Goal: Information Seeking & Learning: Understand process/instructions

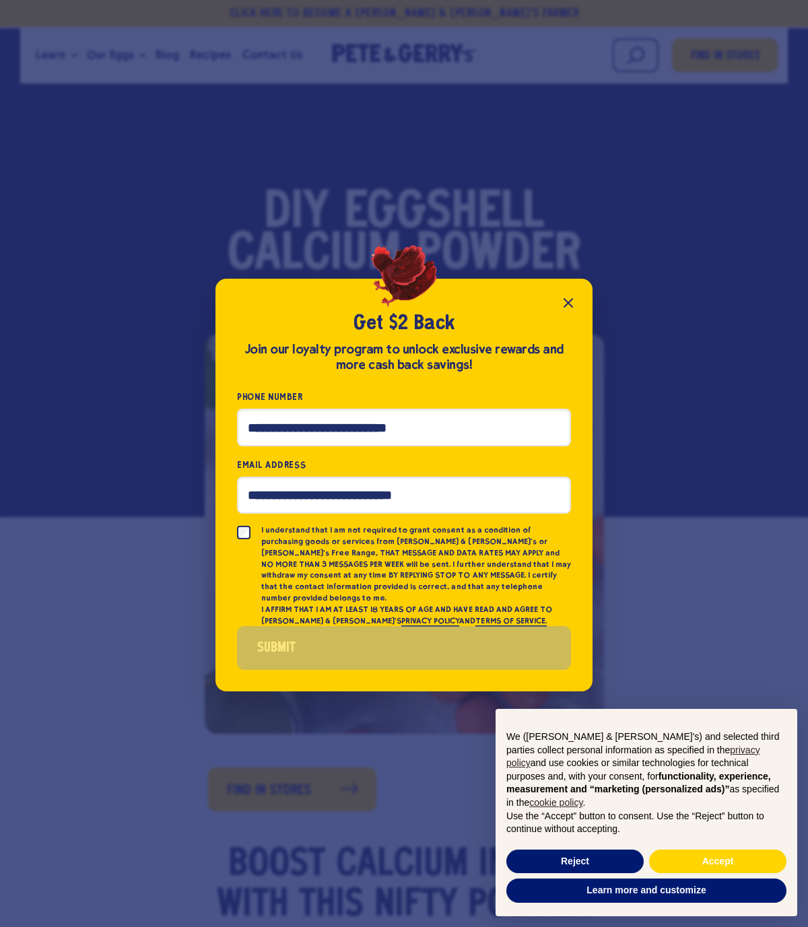
click at [569, 307] on icon "Close popup" at bounding box center [568, 303] width 8 height 8
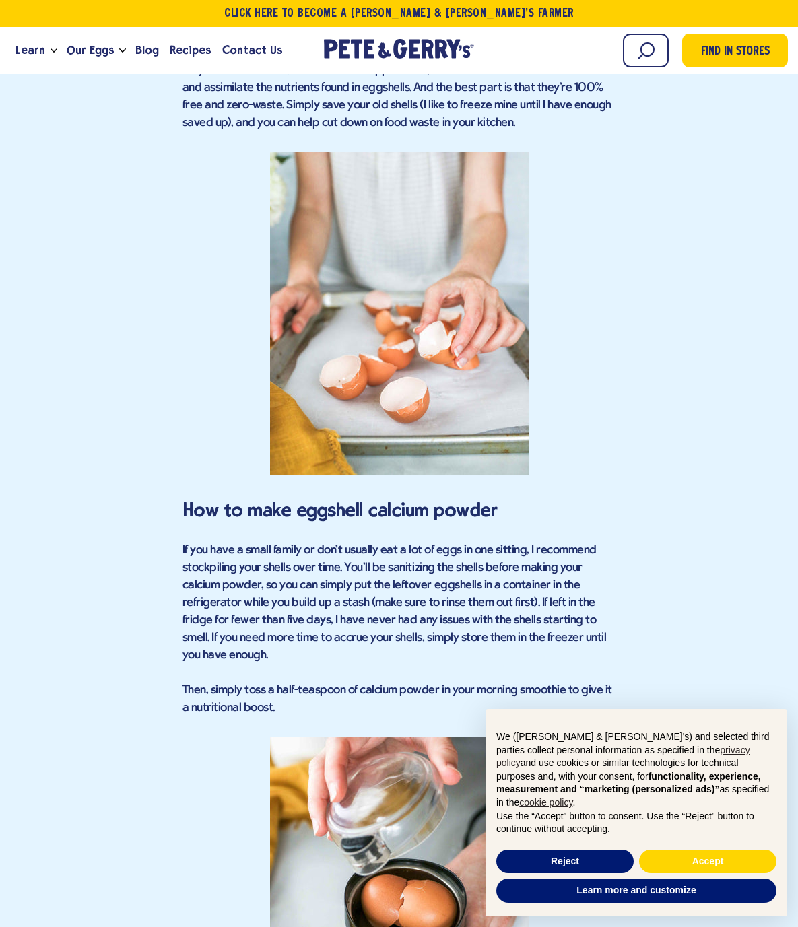
scroll to position [2088, 0]
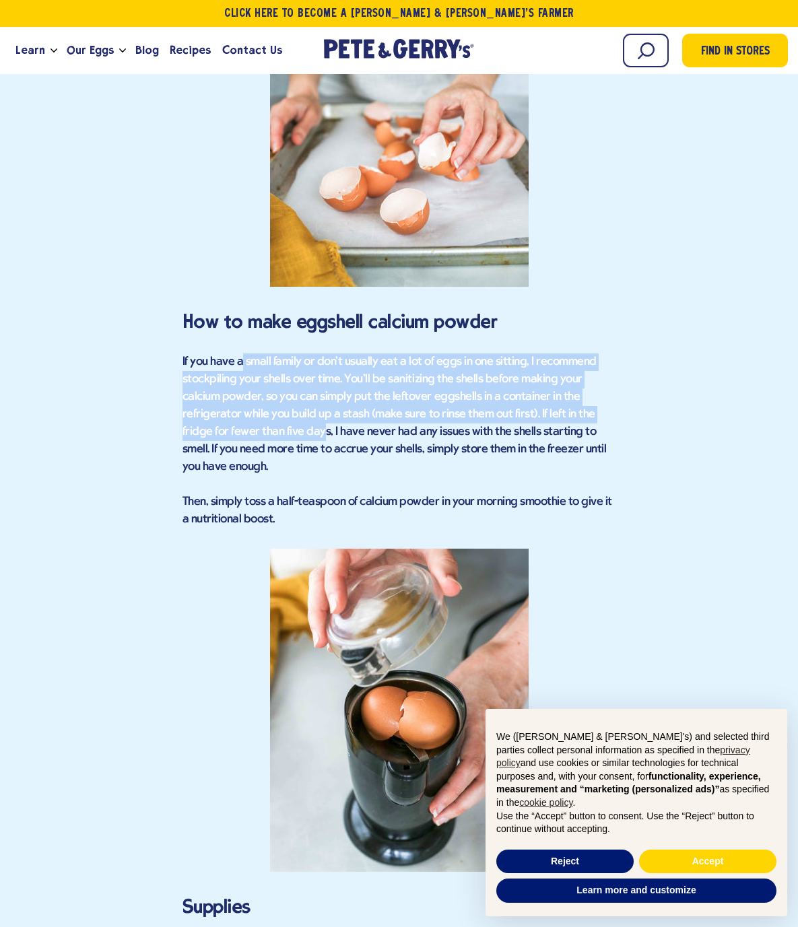
drag, startPoint x: 240, startPoint y: 344, endPoint x: 243, endPoint y: 415, distance: 70.8
click at [243, 415] on p "If you have a small family or don't usually eat a lot of eggs in one sitting, I…" at bounding box center [399, 415] width 434 height 123
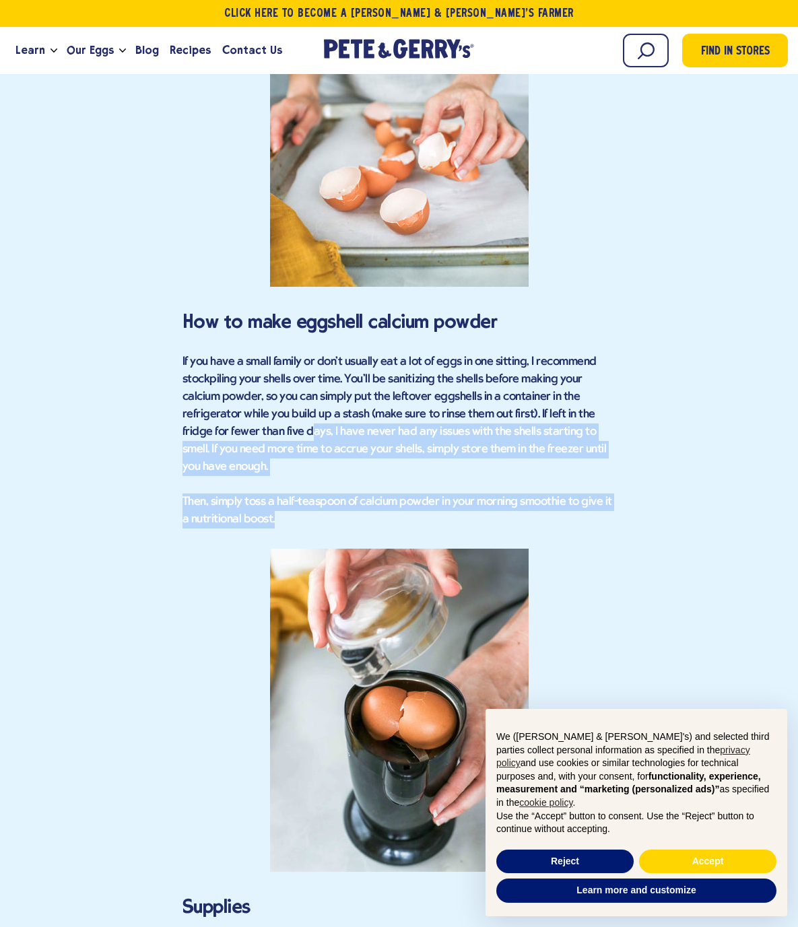
drag, startPoint x: 230, startPoint y: 409, endPoint x: 587, endPoint y: 482, distance: 364.2
click at [587, 482] on div "Boost Calcium Intake with This Nifty Powder We hear about the benefits of calci…" at bounding box center [399, 265] width 434 height 3015
click at [587, 494] on p "Then, simply toss a half-teaspoon of calcium powder in your morning smoothie to…" at bounding box center [399, 511] width 434 height 35
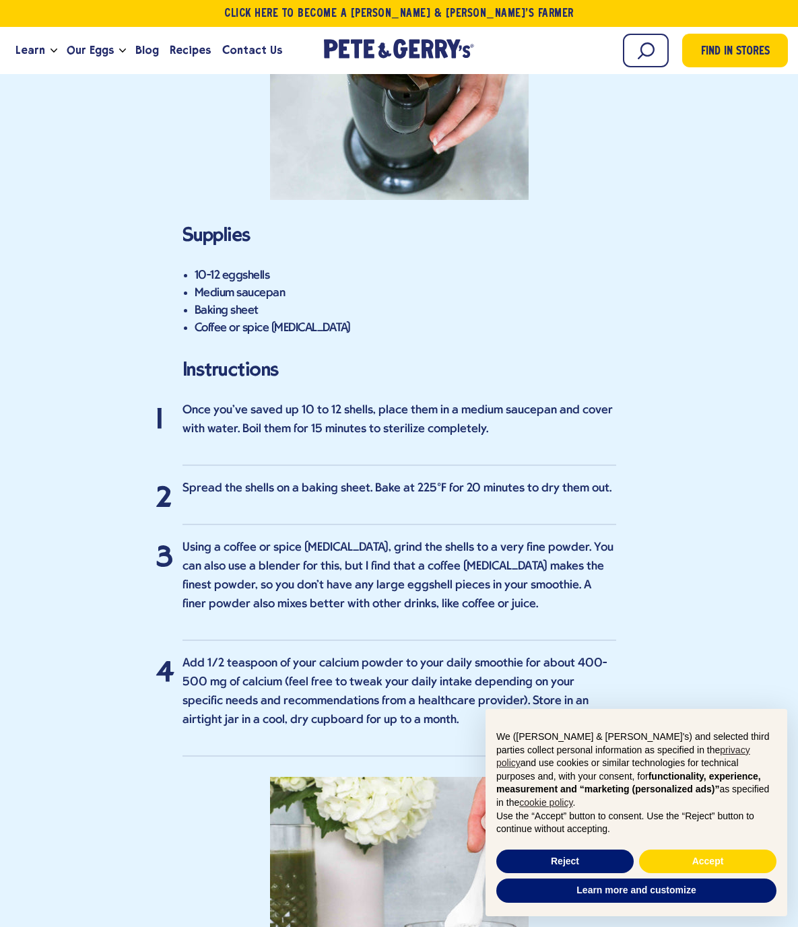
scroll to position [2761, 0]
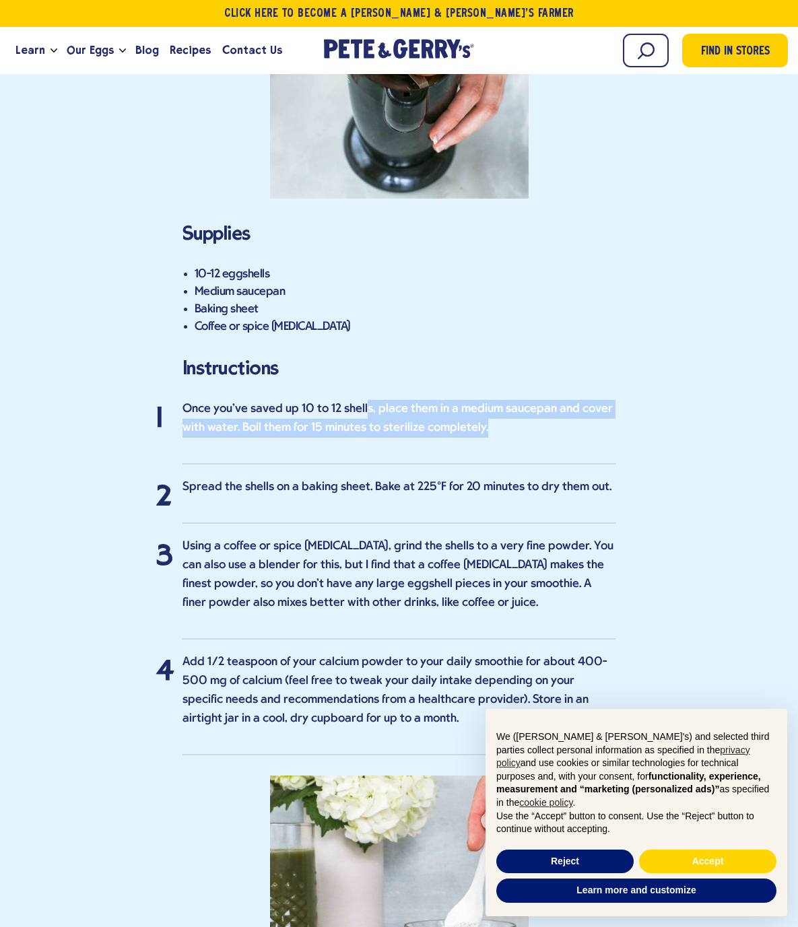
drag, startPoint x: 364, startPoint y: 372, endPoint x: 523, endPoint y: 395, distance: 159.9
click at [523, 400] on p "Once you've saved up 10 to 12 shells, place them in a medium saucepan and cover…" at bounding box center [399, 419] width 434 height 38
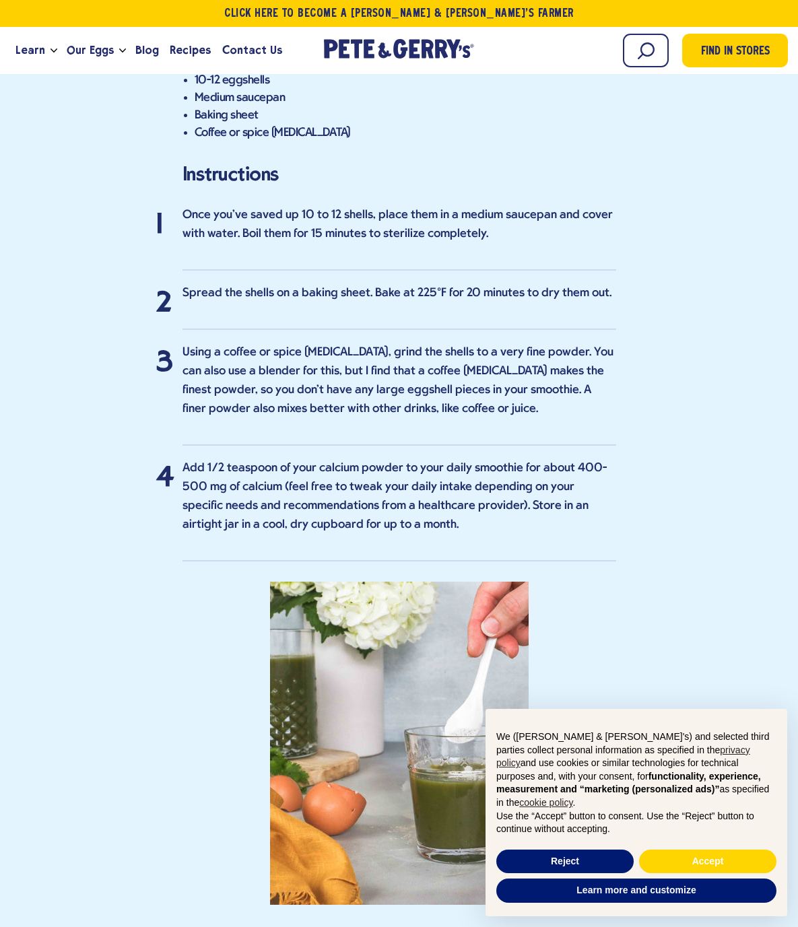
scroll to position [2963, 0]
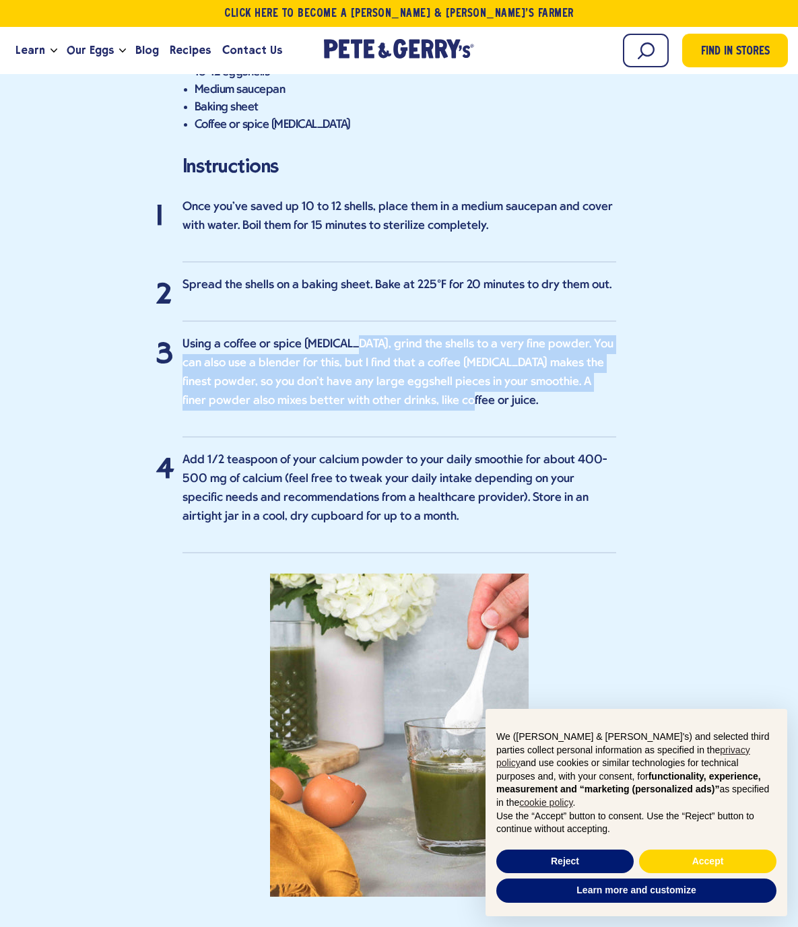
drag, startPoint x: 347, startPoint y: 311, endPoint x: 478, endPoint y: 382, distance: 148.5
click at [478, 382] on li "Using a coffee or spice [MEDICAL_DATA], grind the shells to a very fine powder.…" at bounding box center [399, 386] width 434 height 102
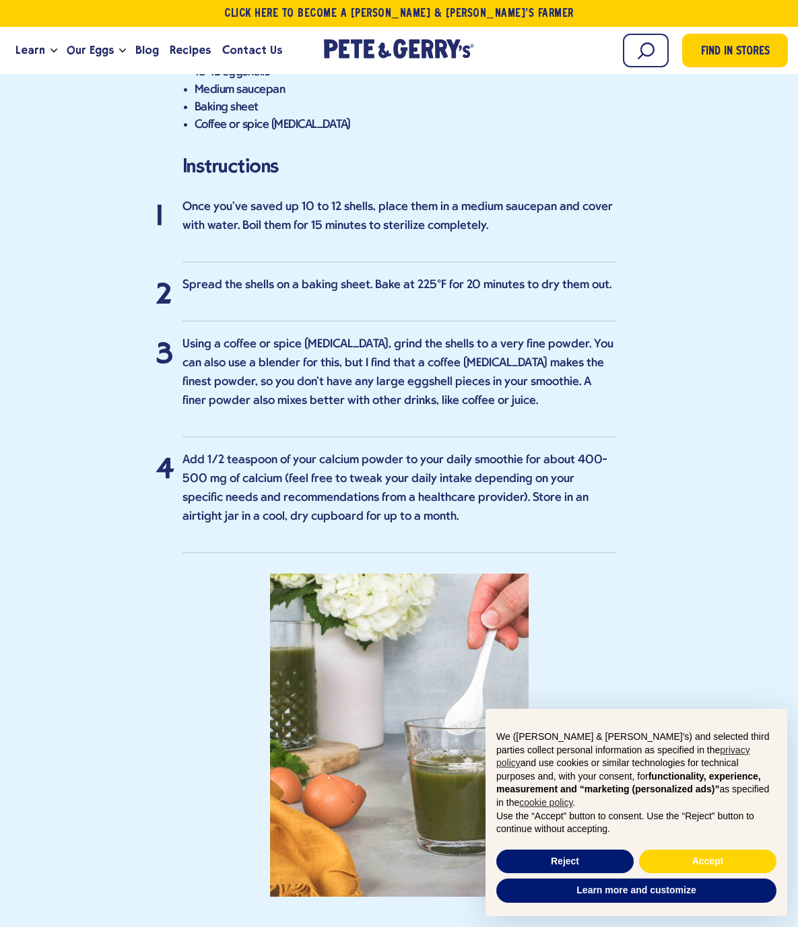
drag, startPoint x: 386, startPoint y: 478, endPoint x: 435, endPoint y: 478, distance: 49.2
click at [435, 478] on p "Add 1/2 teaspoon of your calcium powder to your daily smoothie for about 400-50…" at bounding box center [399, 488] width 434 height 75
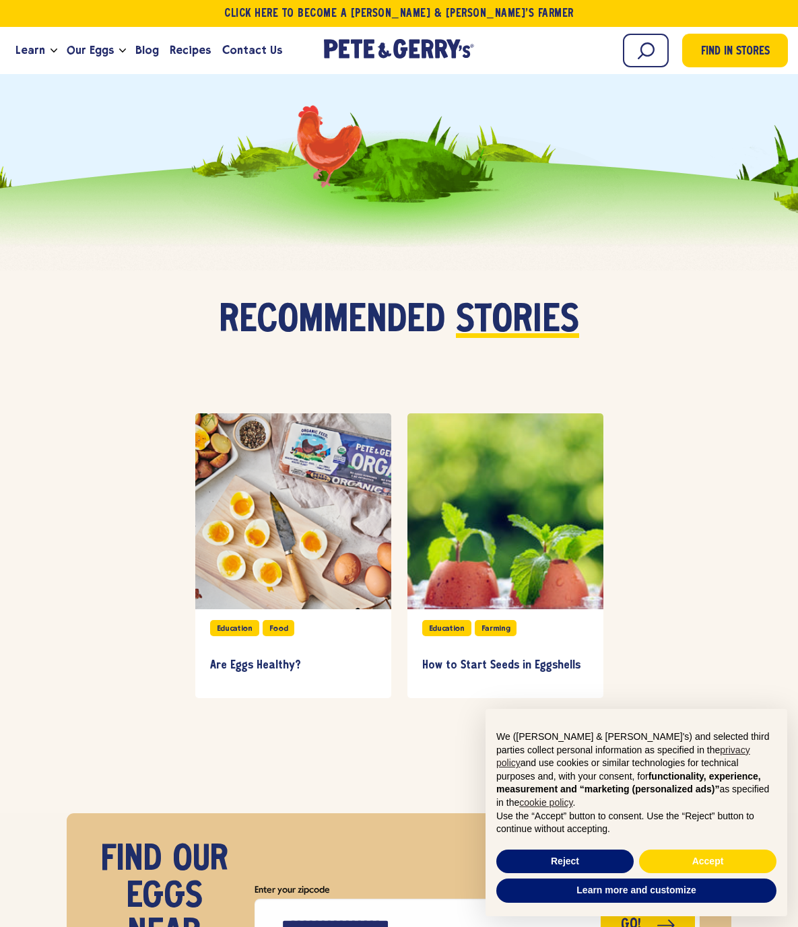
scroll to position [3906, 0]
